Goal: Task Accomplishment & Management: Manage account settings

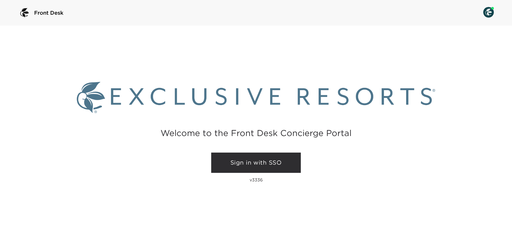
click at [245, 162] on link "Sign in with SSO" at bounding box center [256, 163] width 90 height 20
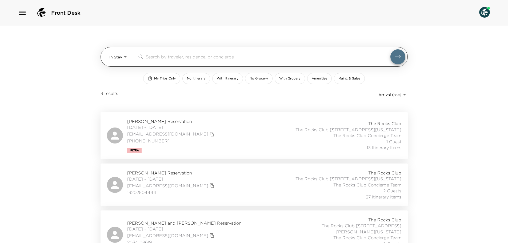
click at [125, 56] on body "Front Desk In Stay In-Stay ​ My Trips Only No Itinerary With Itinerary No Groce…" at bounding box center [254, 121] width 508 height 243
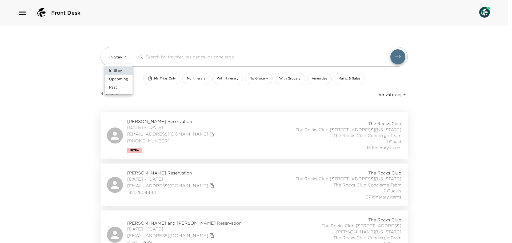
click at [126, 81] on span "Upcoming" at bounding box center [118, 79] width 19 height 5
type input "Upcoming"
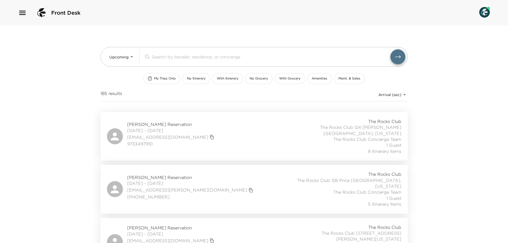
click at [162, 122] on span "Mary Beth Flanagan Reservation" at bounding box center [171, 124] width 89 height 6
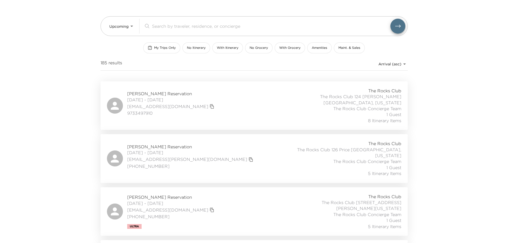
scroll to position [80, 0]
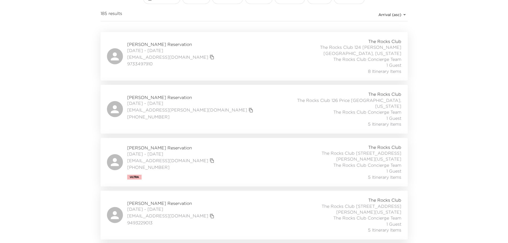
click at [156, 94] on span "Robbie Maletis Reservation" at bounding box center [191, 97] width 128 height 6
click at [154, 145] on span "Andy Maletis Reservation" at bounding box center [171, 148] width 89 height 6
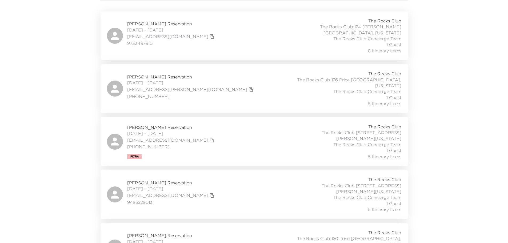
scroll to position [160, 0]
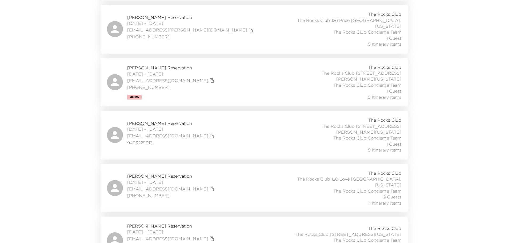
click at [155, 120] on span "Stephanie Brady Reservation" at bounding box center [171, 123] width 89 height 6
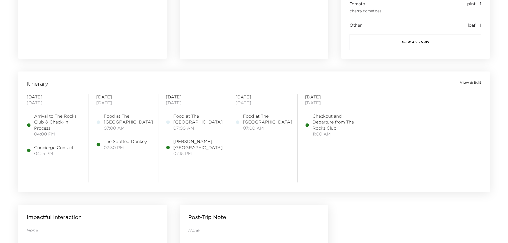
click at [470, 83] on span "View & Edit" at bounding box center [471, 82] width 22 height 5
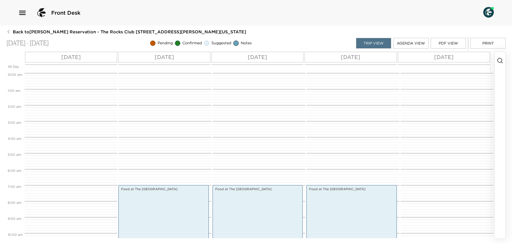
scroll to position [112, 0]
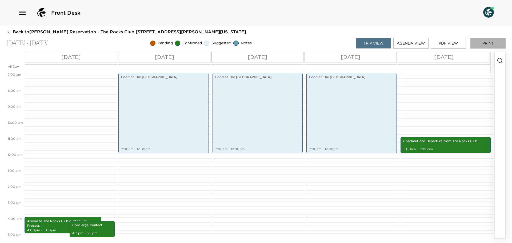
click at [480, 41] on button "Print" at bounding box center [488, 43] width 35 height 11
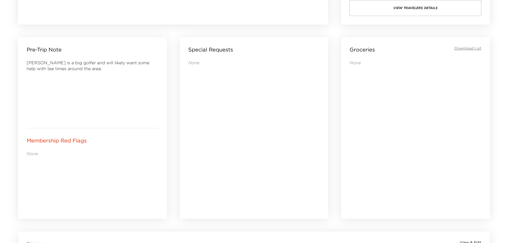
scroll to position [320, 0]
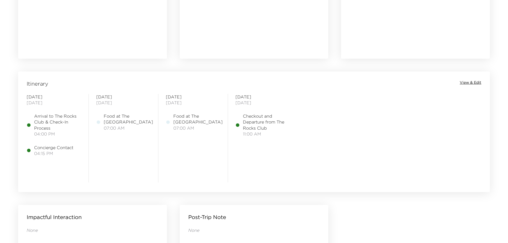
click at [474, 81] on span "View & Edit" at bounding box center [471, 82] width 22 height 5
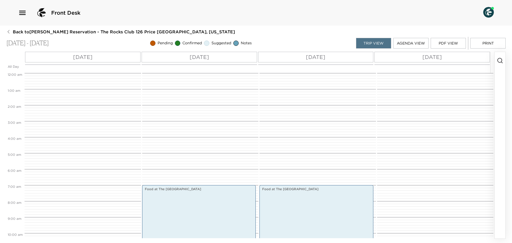
scroll to position [112, 0]
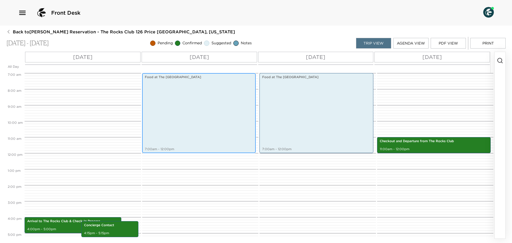
click at [198, 120] on div "Food at The Rocks Clubhouse 7:00am - 12:00pm" at bounding box center [199, 113] width 111 height 78
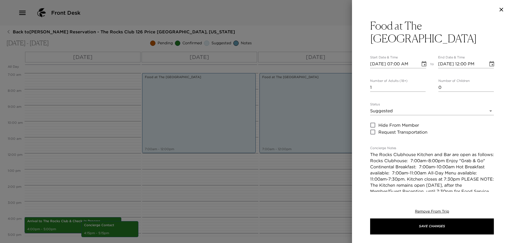
click at [501, 9] on icon "button" at bounding box center [502, 10] width 4 height 4
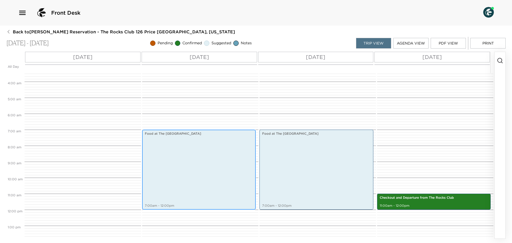
scroll to position [0, 0]
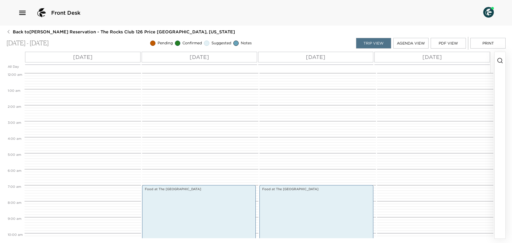
click at [481, 43] on button "Print" at bounding box center [488, 43] width 35 height 11
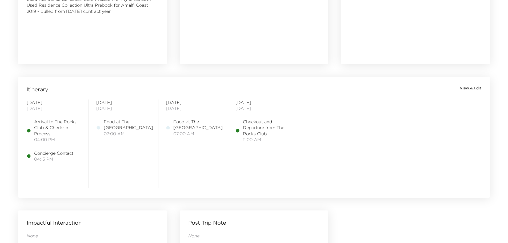
scroll to position [373, 0]
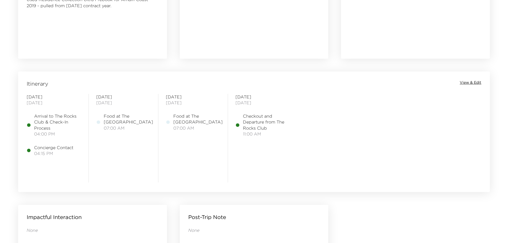
click at [469, 80] on span "View & Edit" at bounding box center [471, 82] width 22 height 5
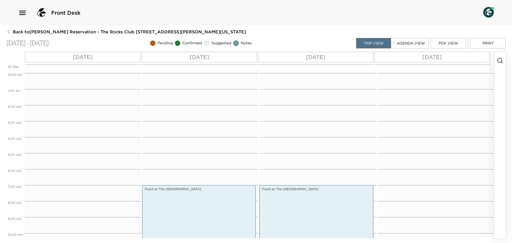
scroll to position [112, 0]
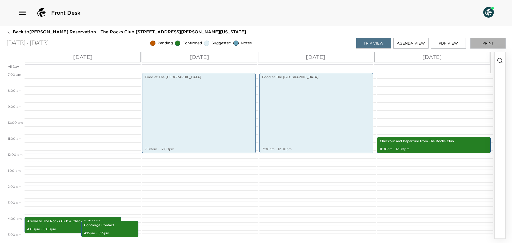
click at [484, 44] on button "Print" at bounding box center [488, 43] width 35 height 11
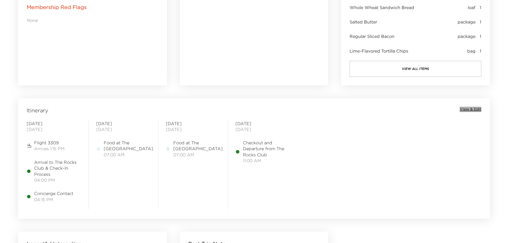
click at [477, 109] on span "View & Edit" at bounding box center [471, 109] width 22 height 5
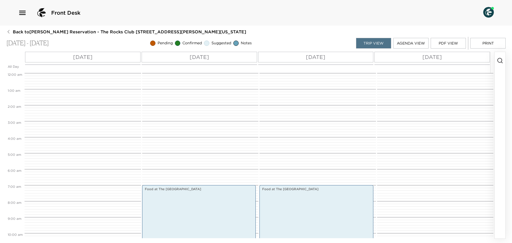
scroll to position [112, 0]
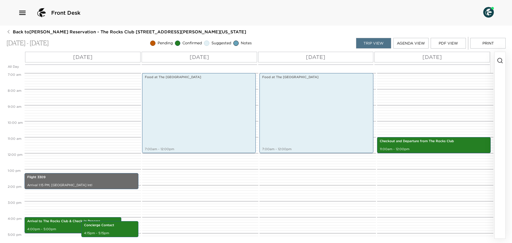
click at [488, 45] on button "Print" at bounding box center [488, 43] width 35 height 11
